Goal: Information Seeking & Learning: Check status

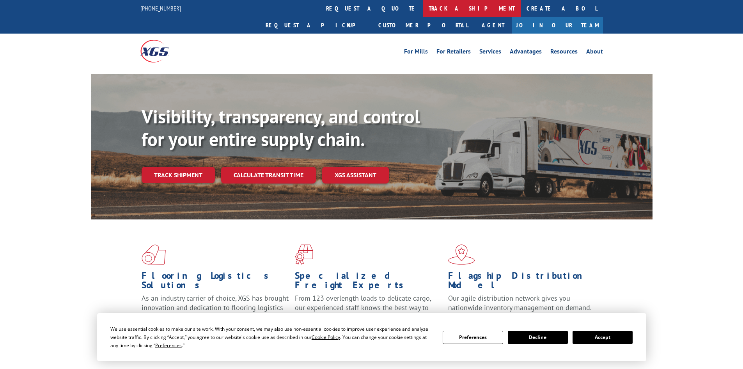
click at [423, 8] on link "track a shipment" at bounding box center [472, 8] width 98 height 17
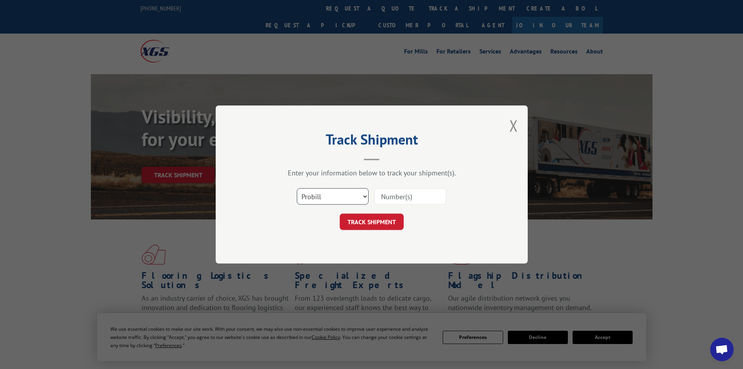
drag, startPoint x: 344, startPoint y: 198, endPoint x: 338, endPoint y: 195, distance: 6.1
click at [344, 198] on select "Select category... Probill BOL PO" at bounding box center [333, 196] width 72 height 16
select select "bol"
click at [297, 188] on select "Select category... Probill BOL PO" at bounding box center [333, 196] width 72 height 16
click at [418, 197] on input at bounding box center [411, 196] width 72 height 16
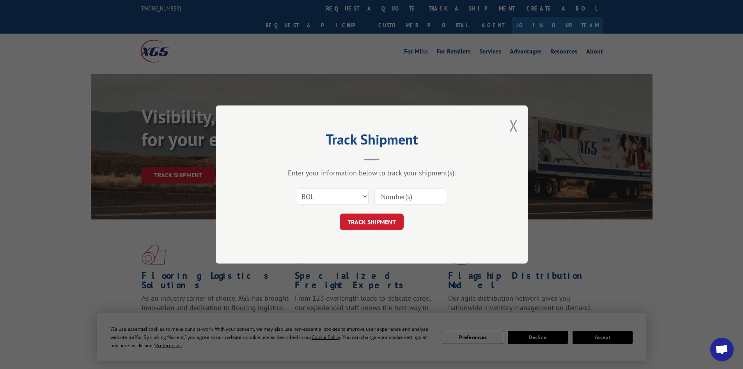
paste input "6000839"
type input "6000839"
click at [384, 220] on button "TRACK SHIPMENT" at bounding box center [372, 221] width 64 height 16
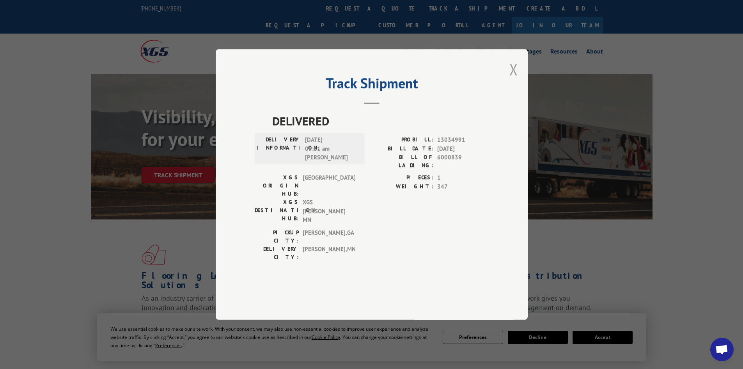
click at [512, 80] on button "Close modal" at bounding box center [514, 69] width 9 height 21
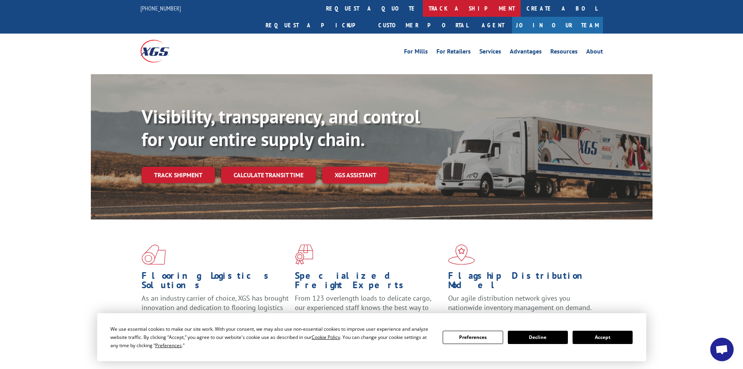
click at [423, 11] on link "track a shipment" at bounding box center [472, 8] width 98 height 17
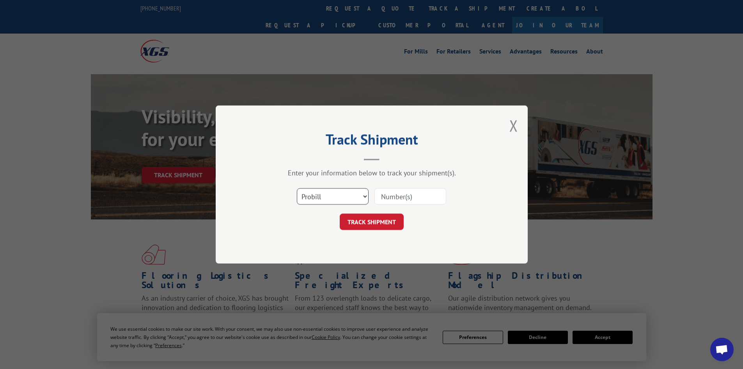
click at [361, 193] on select "Select category... Probill BOL PO" at bounding box center [333, 196] width 72 height 16
select select "bol"
click at [297, 188] on select "Select category... Probill BOL PO" at bounding box center [333, 196] width 72 height 16
click at [424, 196] on input at bounding box center [411, 196] width 72 height 16
paste input "6013599"
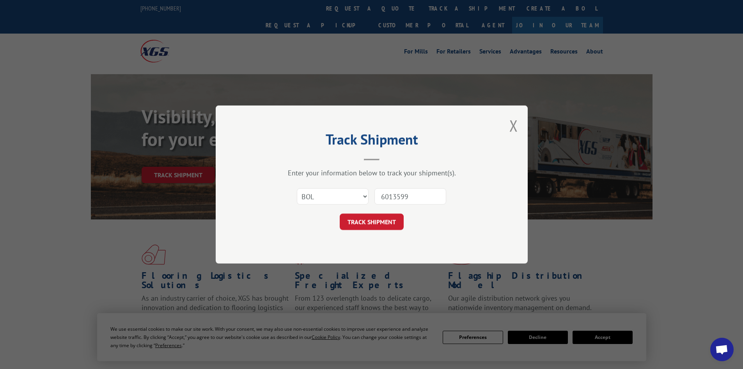
type input "6013599"
click at [340, 213] on button "TRACK SHIPMENT" at bounding box center [372, 221] width 64 height 16
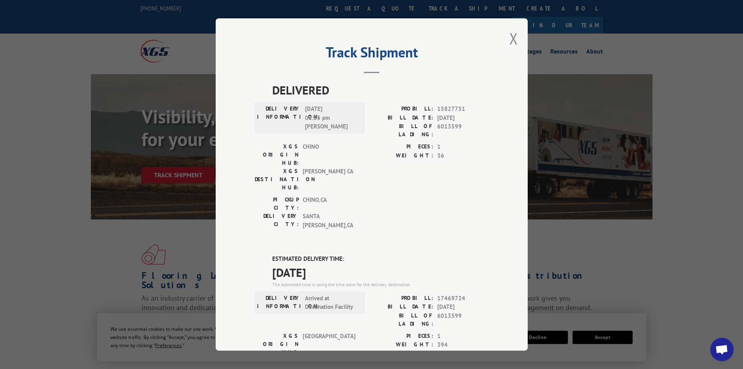
click at [516, 39] on div "Track Shipment DELIVERED DELIVERY INFORMATION: 02/02/2024 02:55 pm Vince PROBIL…" at bounding box center [372, 184] width 312 height 332
click at [512, 32] on button "Close modal" at bounding box center [514, 38] width 9 height 21
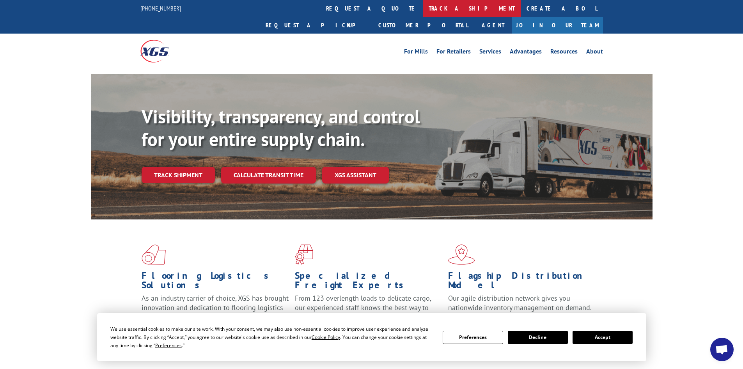
click at [423, 7] on link "track a shipment" at bounding box center [472, 8] width 98 height 17
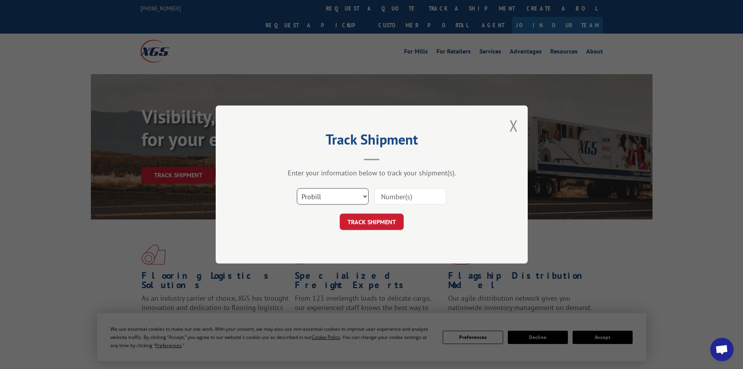
click at [323, 198] on select "Select category... Probill BOL PO" at bounding box center [333, 196] width 72 height 16
select select "bol"
click at [297, 188] on select "Select category... Probill BOL PO" at bounding box center [333, 196] width 72 height 16
click at [389, 199] on input at bounding box center [411, 196] width 72 height 16
paste input "6016575"
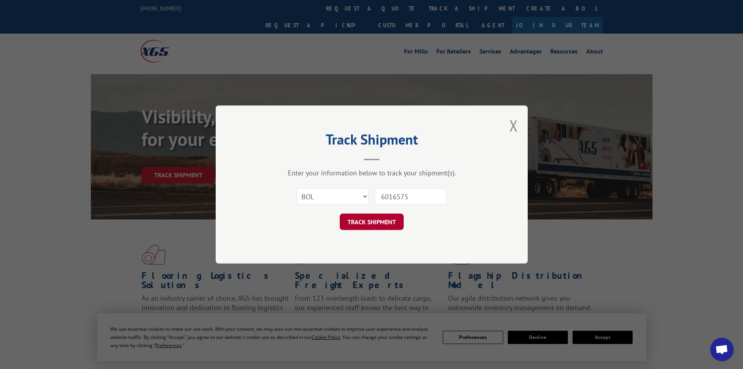
type input "6016575"
click at [382, 226] on button "TRACK SHIPMENT" at bounding box center [372, 221] width 64 height 16
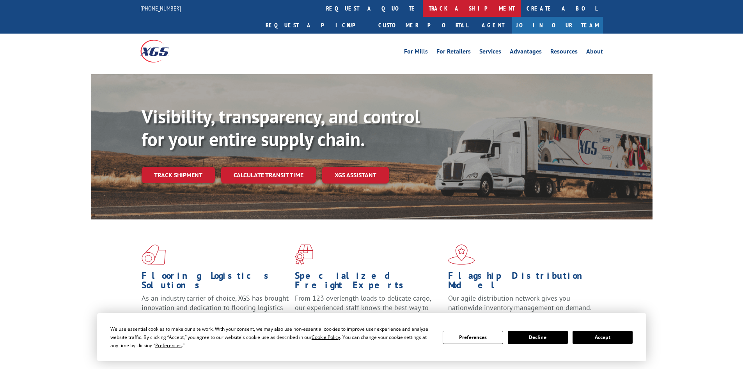
click at [423, 4] on link "track a shipment" at bounding box center [472, 8] width 98 height 17
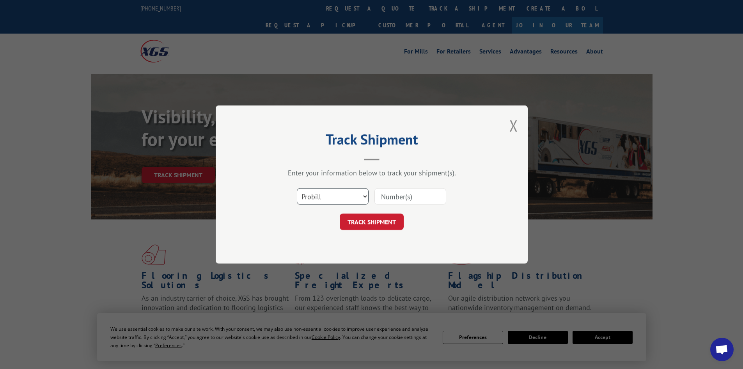
click at [334, 195] on select "Select category... Probill BOL PO" at bounding box center [333, 196] width 72 height 16
select select "bol"
click at [297, 188] on select "Select category... Probill BOL PO" at bounding box center [333, 196] width 72 height 16
click at [413, 191] on input at bounding box center [411, 196] width 72 height 16
paste input "6021896"
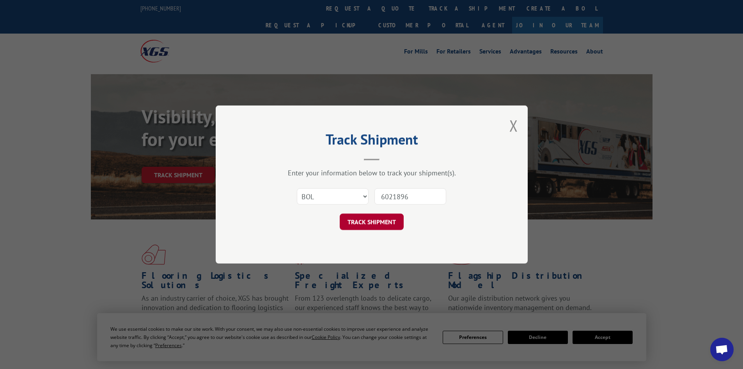
type input "6021896"
click at [388, 215] on button "TRACK SHIPMENT" at bounding box center [372, 221] width 64 height 16
